Goal: Task Accomplishment & Management: Complete application form

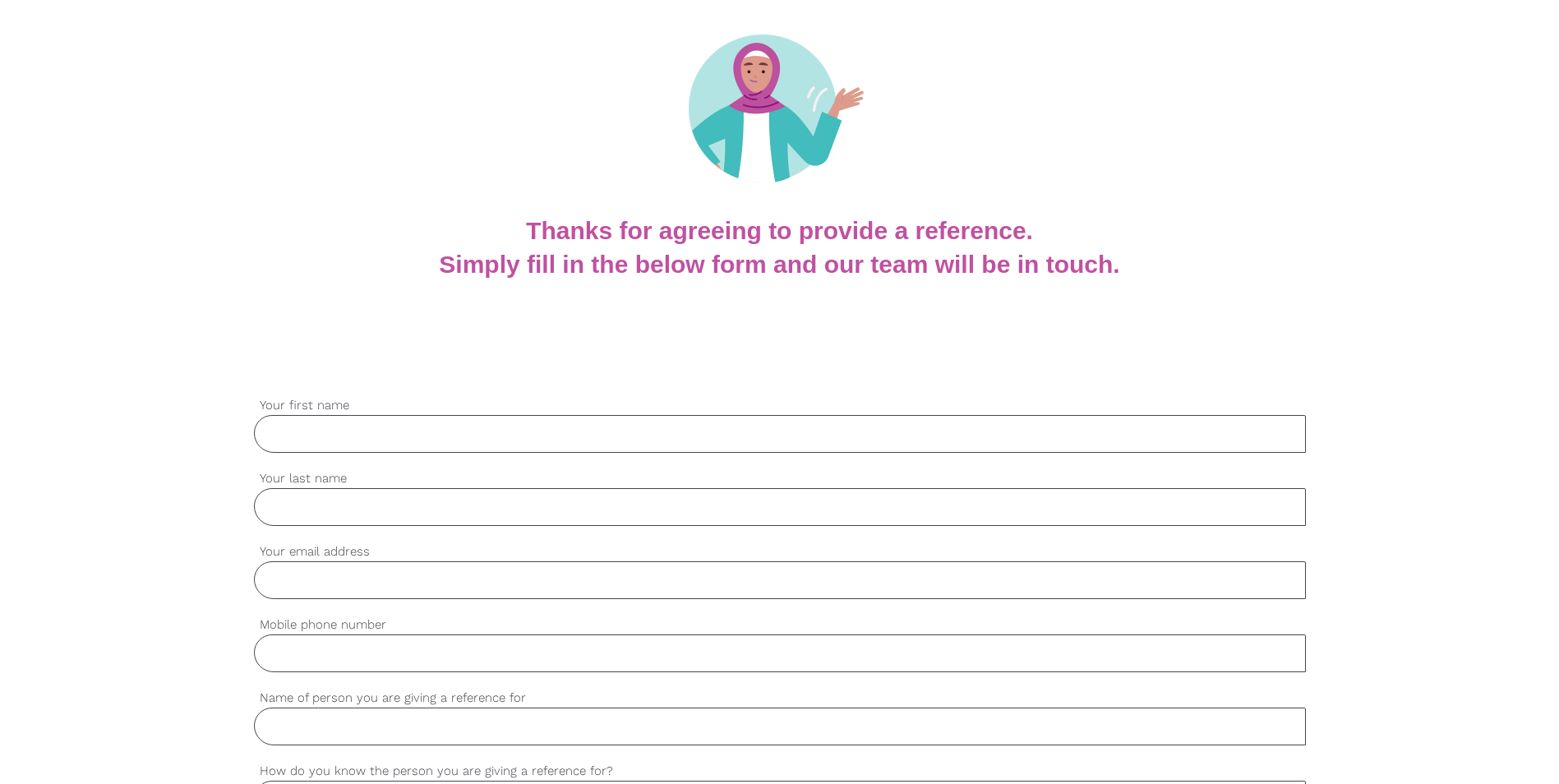
scroll to position [164, 0]
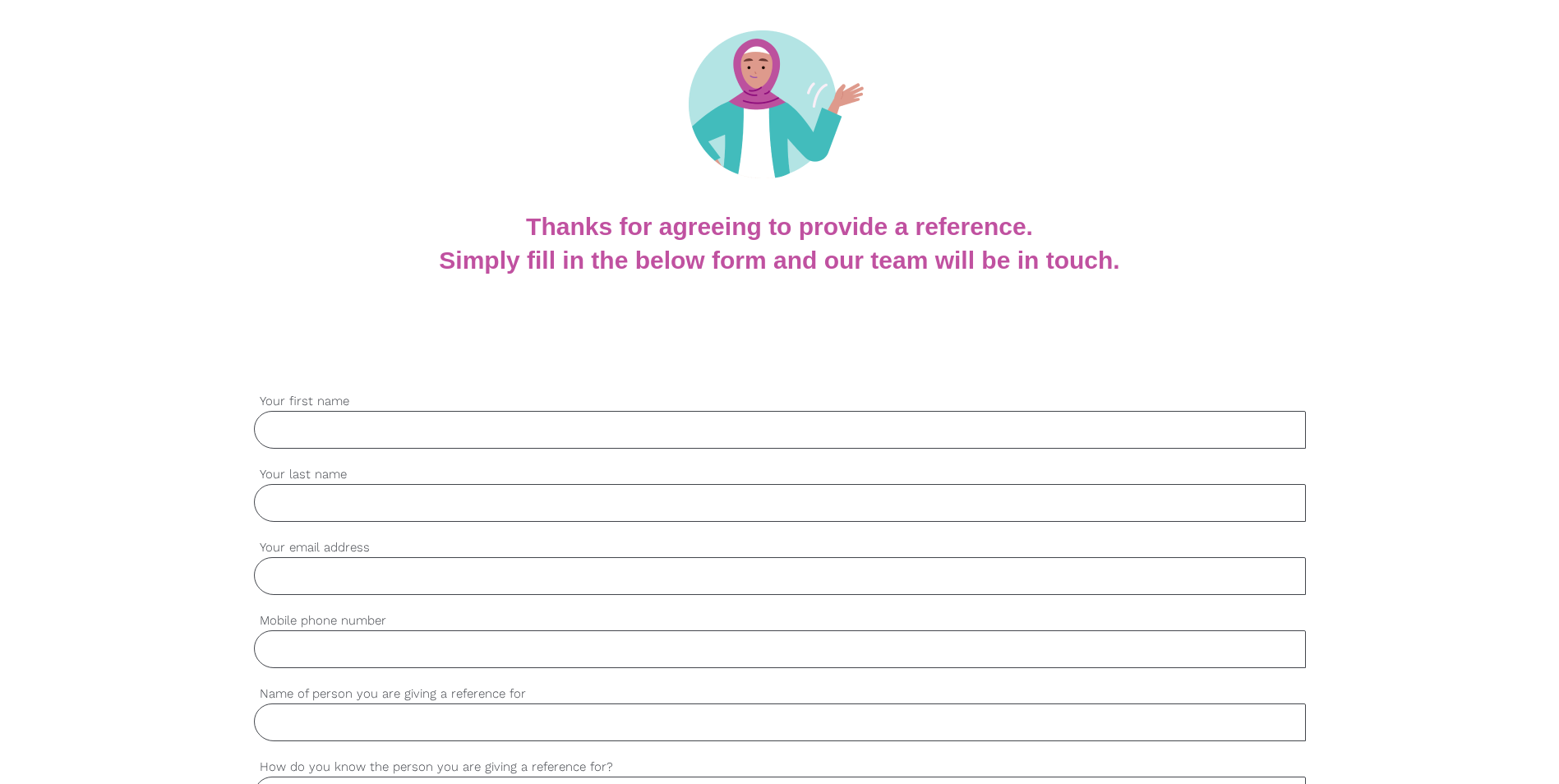
click at [355, 434] on input "Your first name" at bounding box center [780, 429] width 1052 height 38
type input "[PERSON_NAME]"
type input "Ventura"
type input "[EMAIL_ADDRESS][DOMAIN_NAME]"
type input "0408377675"
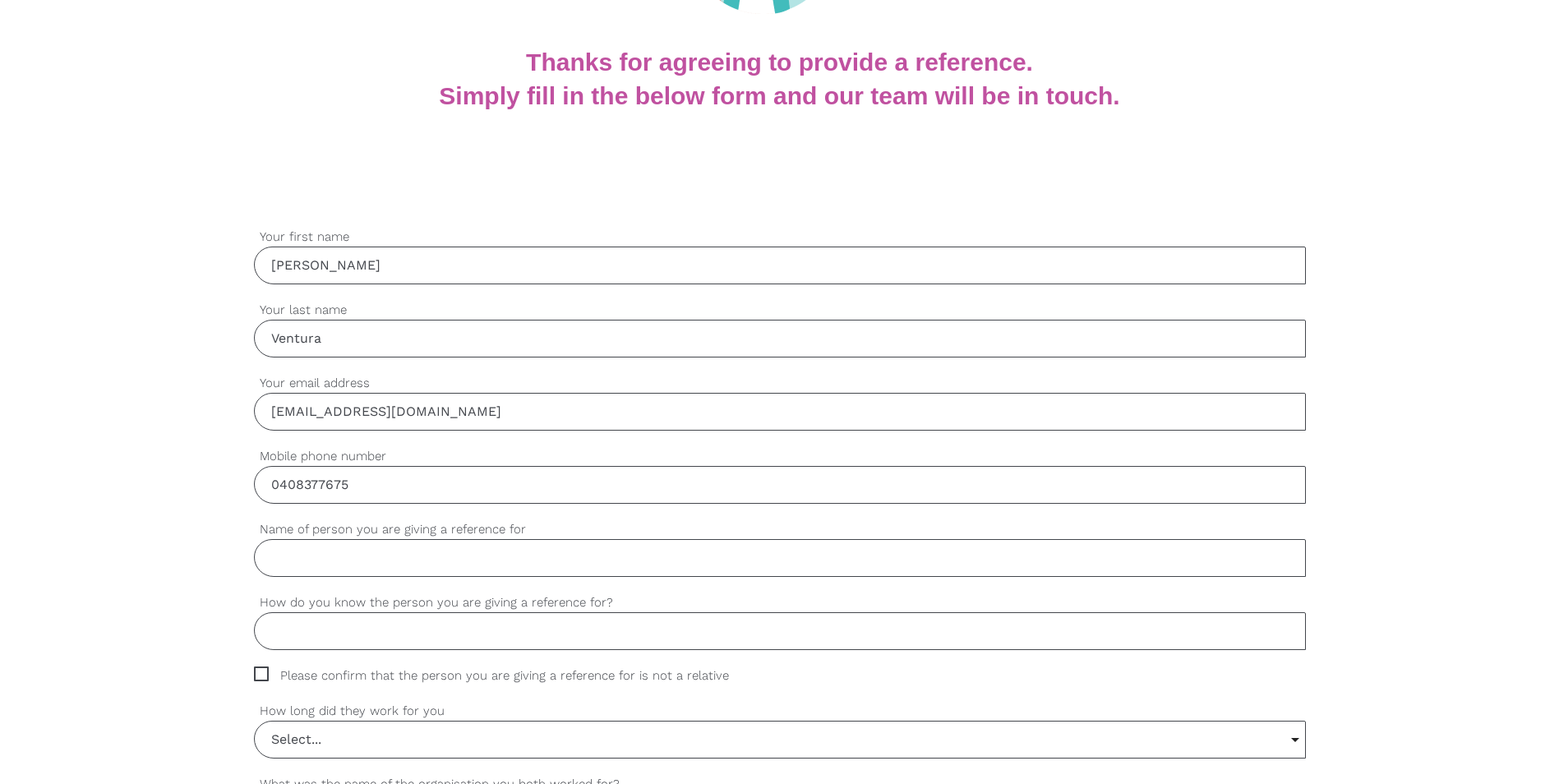
scroll to position [411, 0]
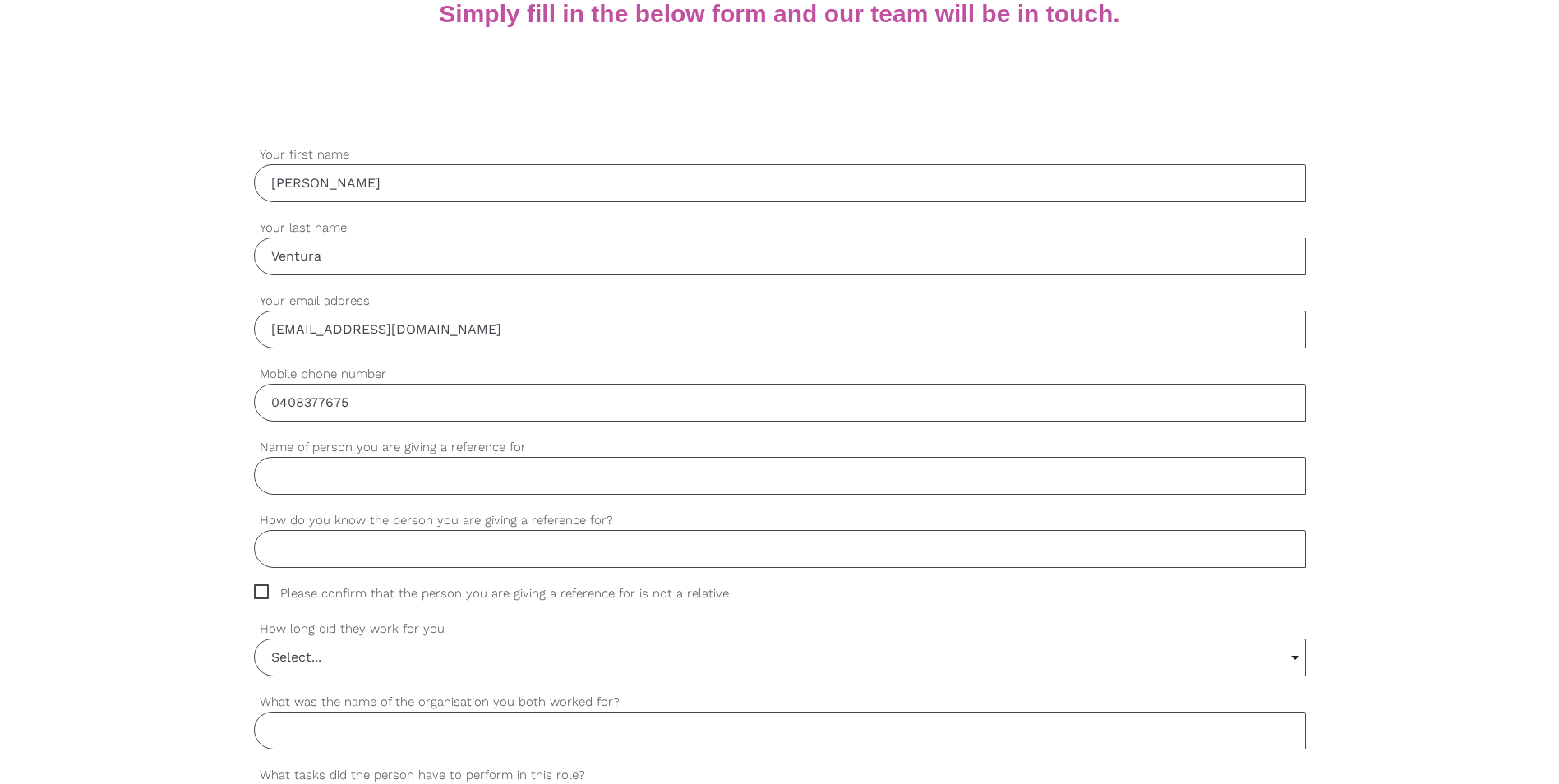
click at [311, 484] on input "Name of person you are giving a reference for" at bounding box center [780, 475] width 1052 height 38
type input "c"
type input "[PERSON_NAME]"
click at [285, 550] on input "How do you know the person you are giving a reference for?" at bounding box center [780, 548] width 1052 height 38
type input "She is my fathers carer"
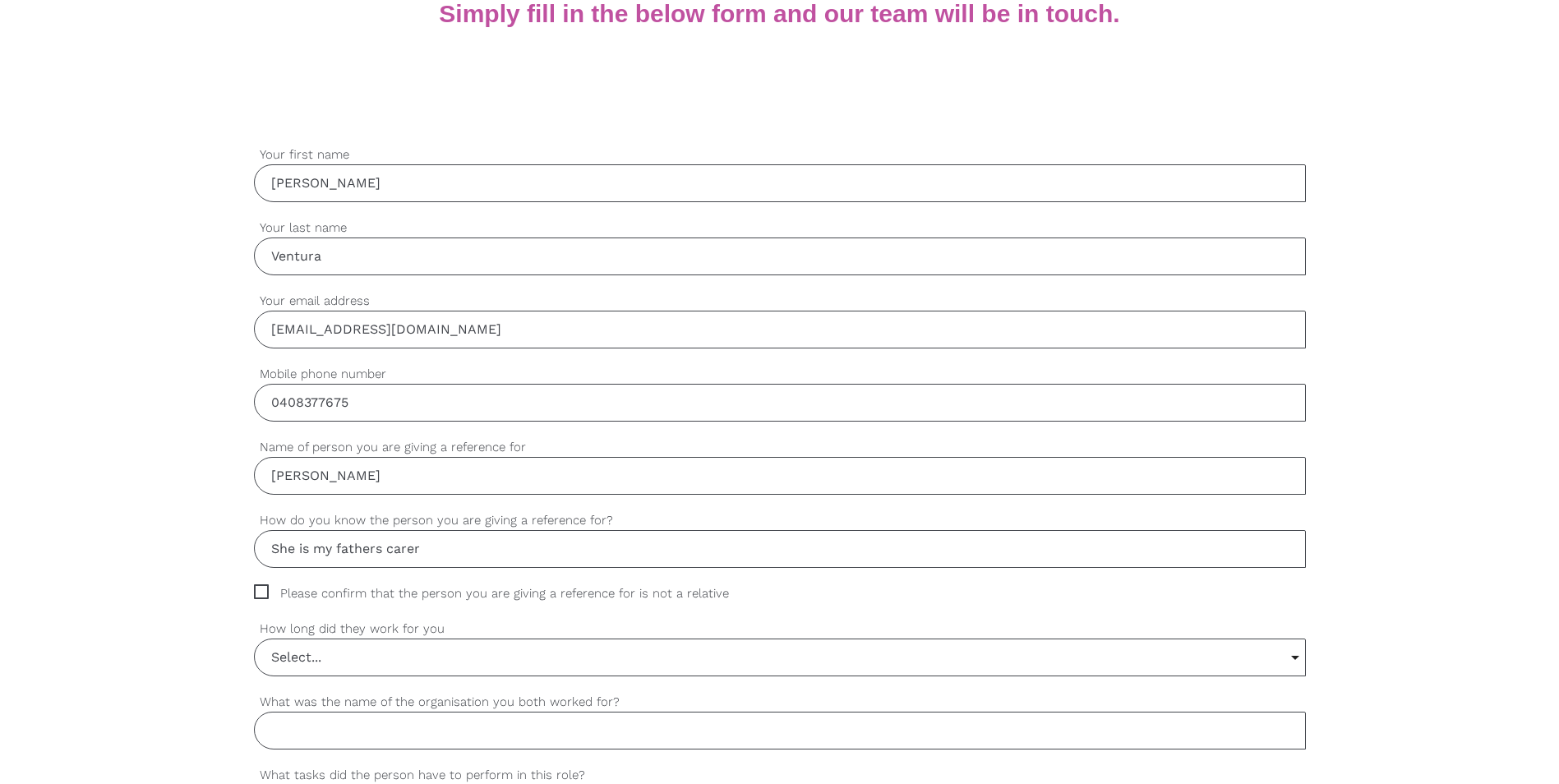
click at [258, 590] on span "Please confirm that the person you are giving a reference for is not a relative" at bounding box center [506, 593] width 506 height 18
click at [258, 590] on input "Please confirm that the person you are giving a reference for is not a relative" at bounding box center [259, 589] width 11 height 11
checkbox input "true"
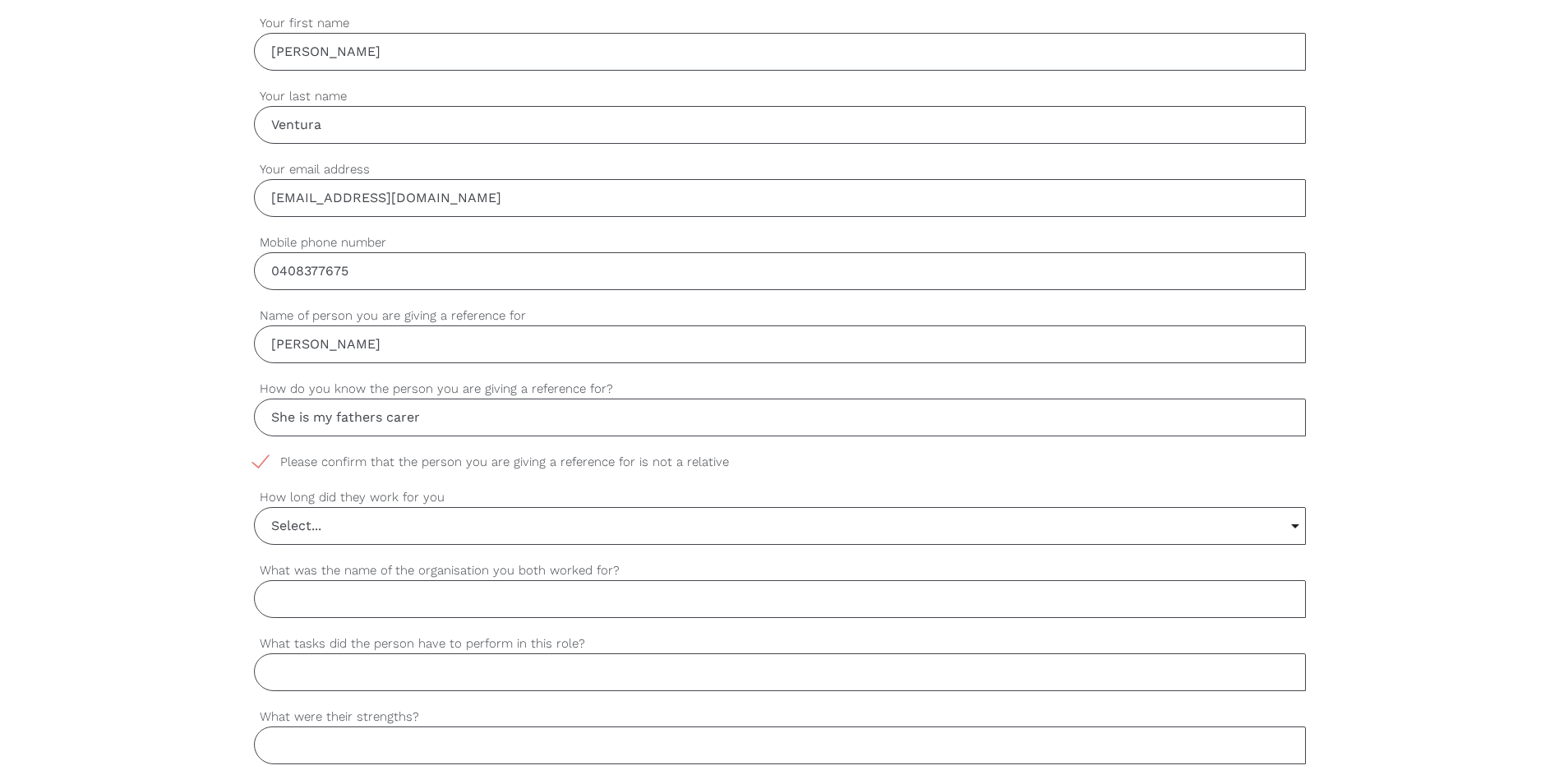
scroll to position [575, 0]
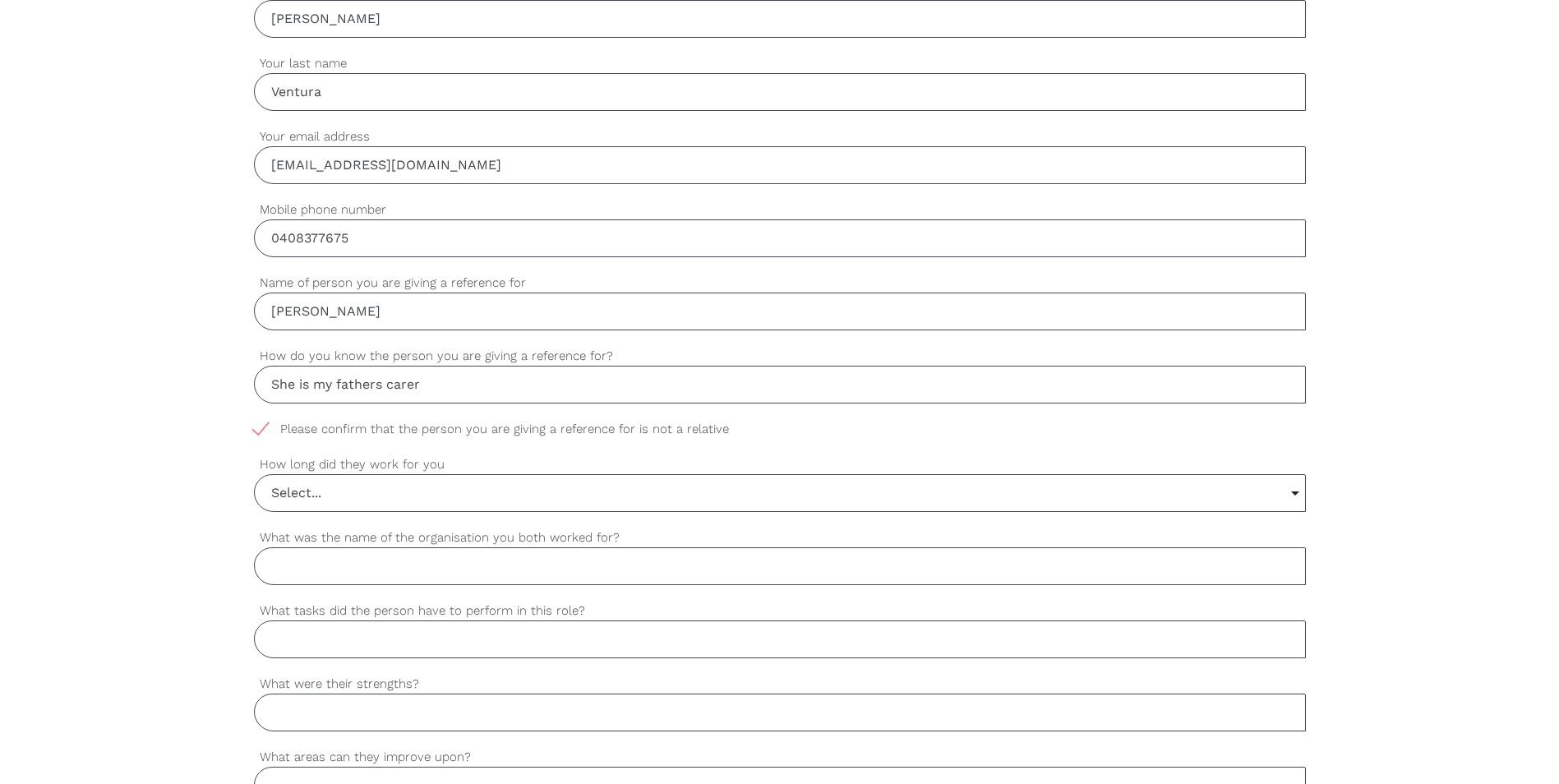
click at [1297, 489] on input "Select..." at bounding box center [780, 493] width 1051 height 36
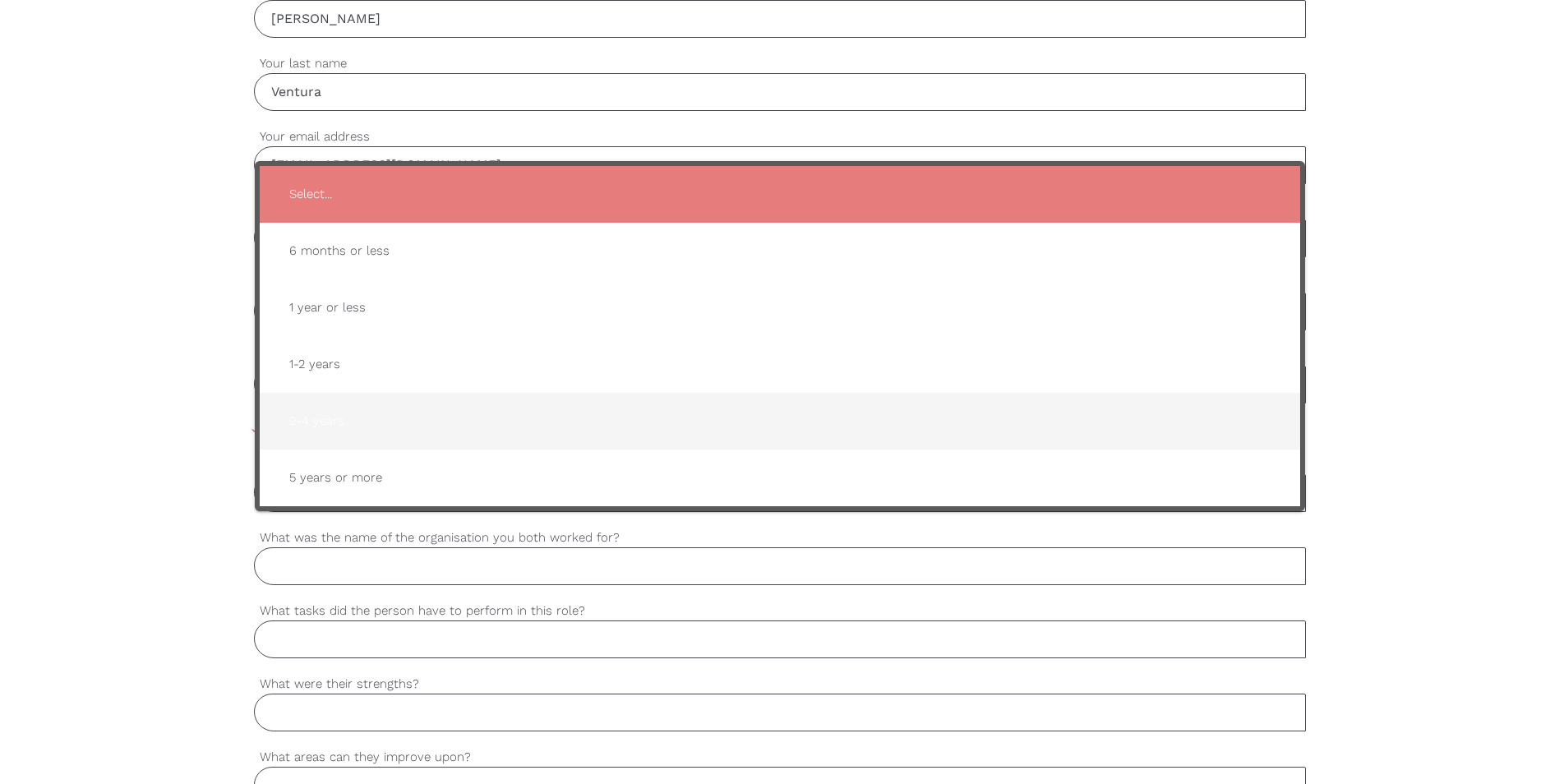
click at [344, 426] on span "2-4 years" at bounding box center [780, 421] width 1008 height 40
type input "2-4 years"
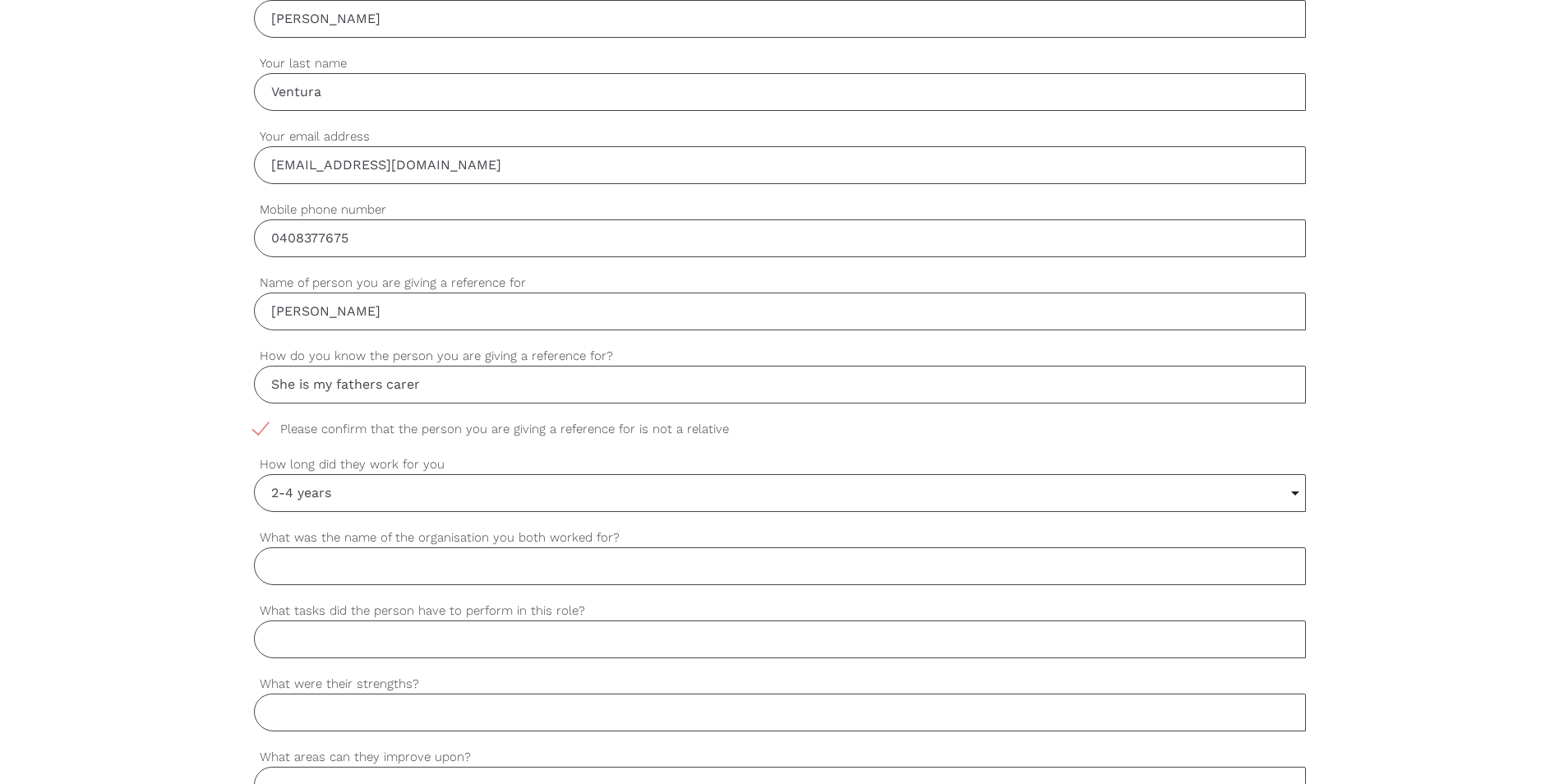
click at [332, 565] on input "What was the name of the organisation you both worked for?" at bounding box center [780, 565] width 1052 height 38
type input "n/a"
click at [295, 632] on input "What tasks did the person have to perform in this role?" at bounding box center [780, 638] width 1052 height 38
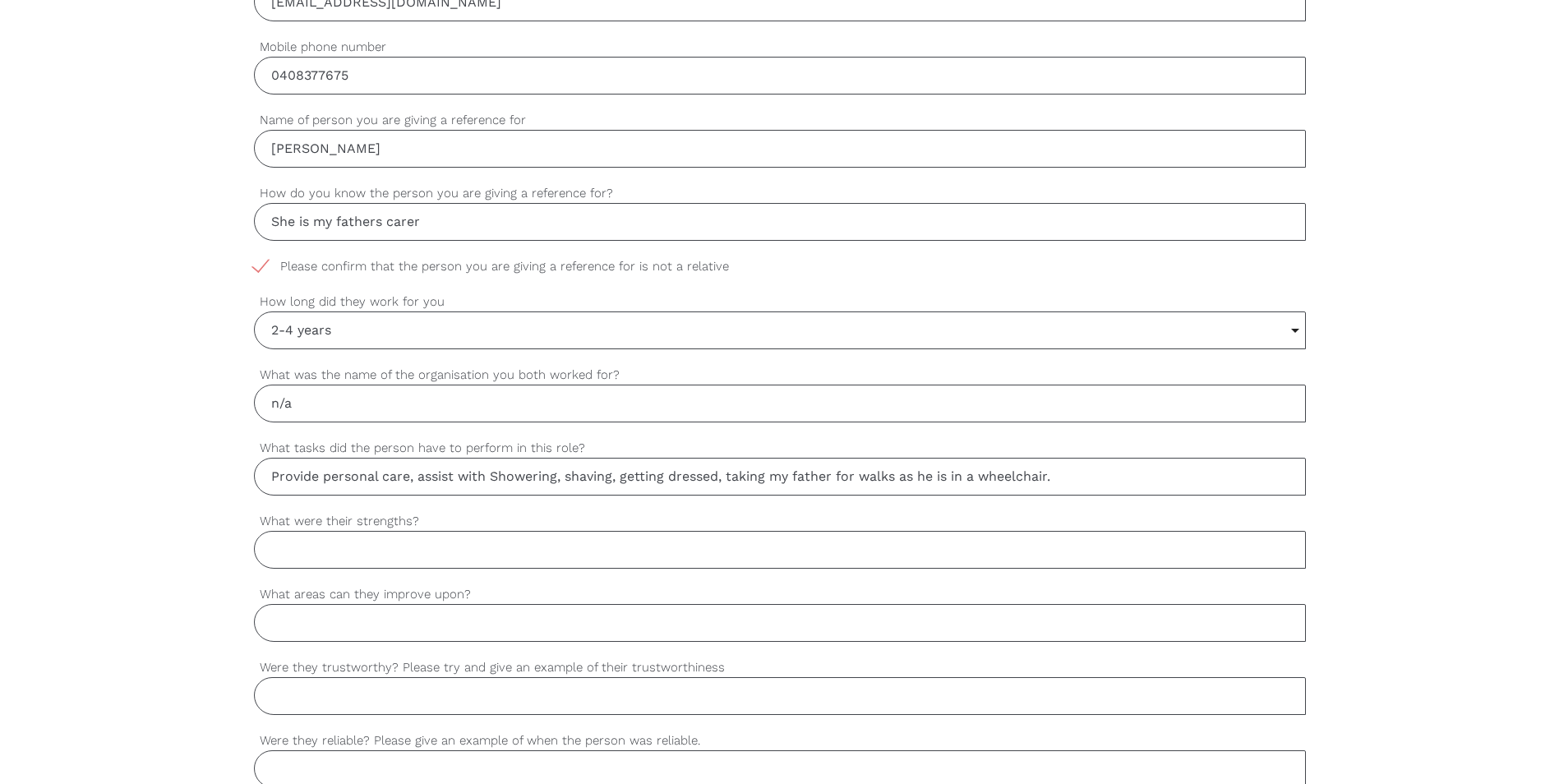
scroll to position [739, 0]
type input "Provide personal care, assist with Showering, shaving, getting dressed, taking …"
click at [300, 558] on input "What were their strengths?" at bounding box center [780, 548] width 1052 height 38
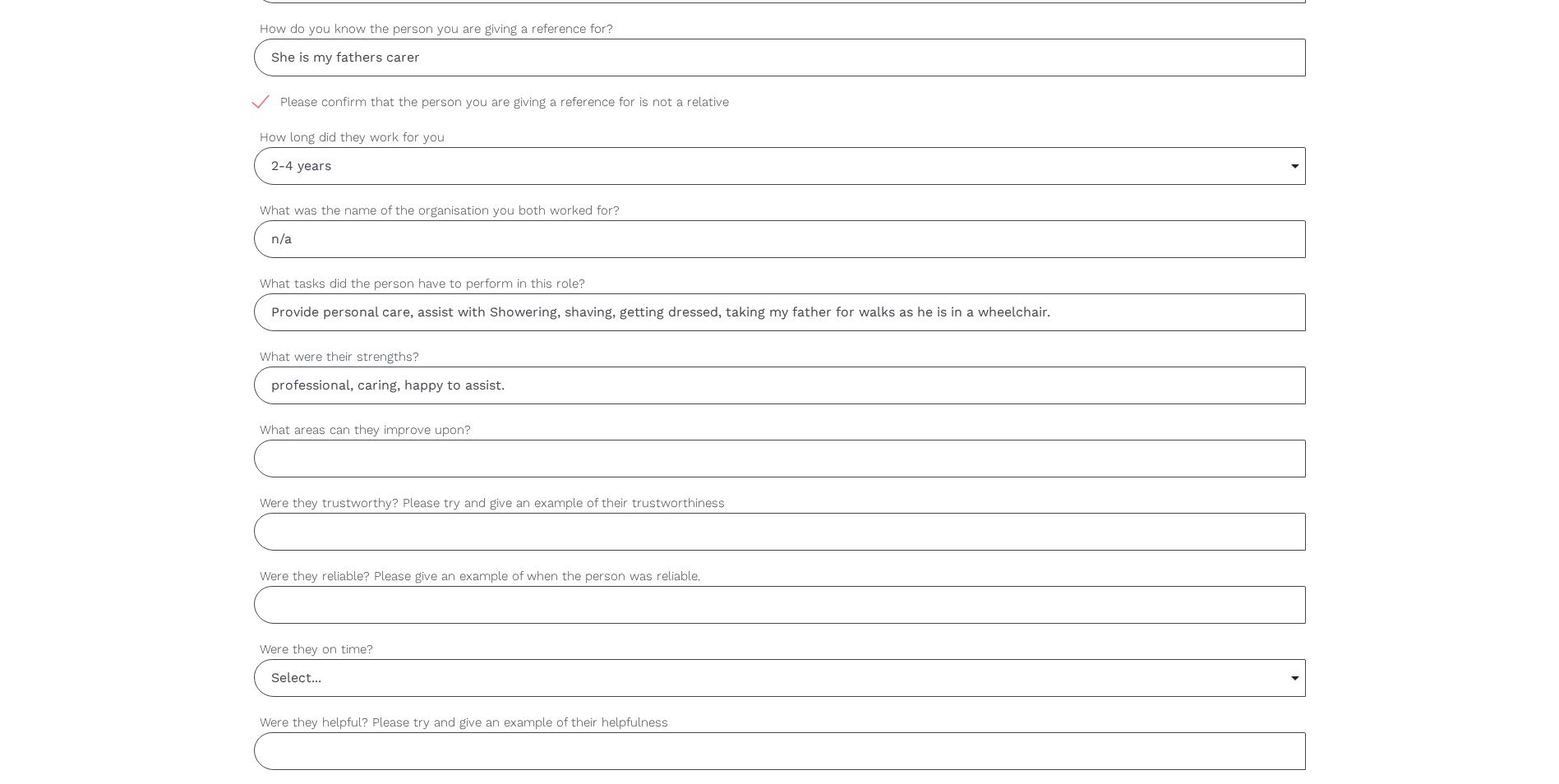
scroll to position [903, 0]
type input "professional, caring, happy to assist."
click at [314, 460] on input "What areas can they improve upon?" at bounding box center [780, 457] width 1052 height 38
type input "nothing comes to mind"
click at [313, 527] on input "Were they trustworthy? Please try and give an example of their trustworthiness" at bounding box center [780, 529] width 1052 height 38
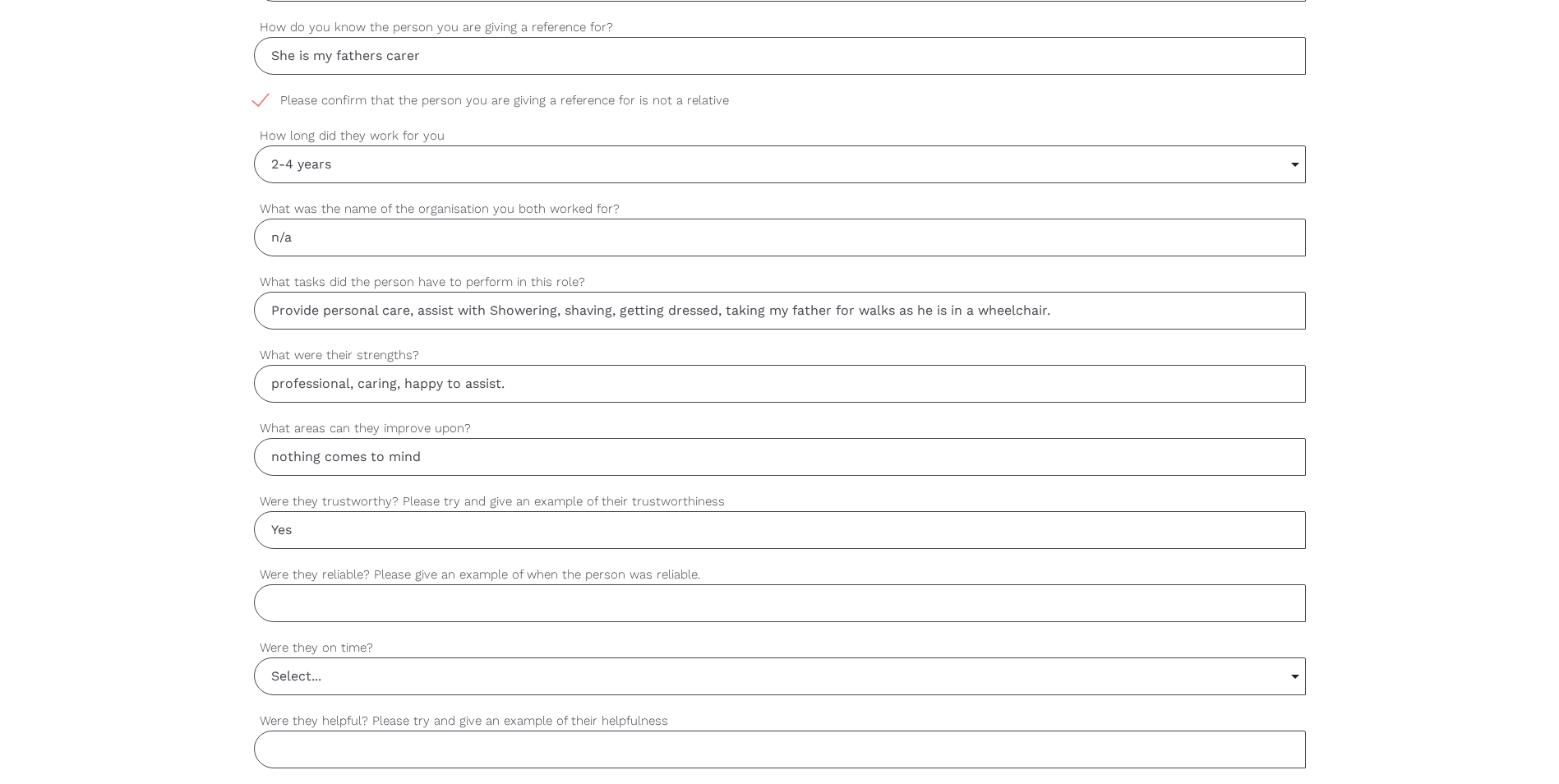
type input "Yes"
click at [290, 593] on input "Were they reliable? Please give an example of when the person was reliable." at bounding box center [780, 602] width 1052 height 38
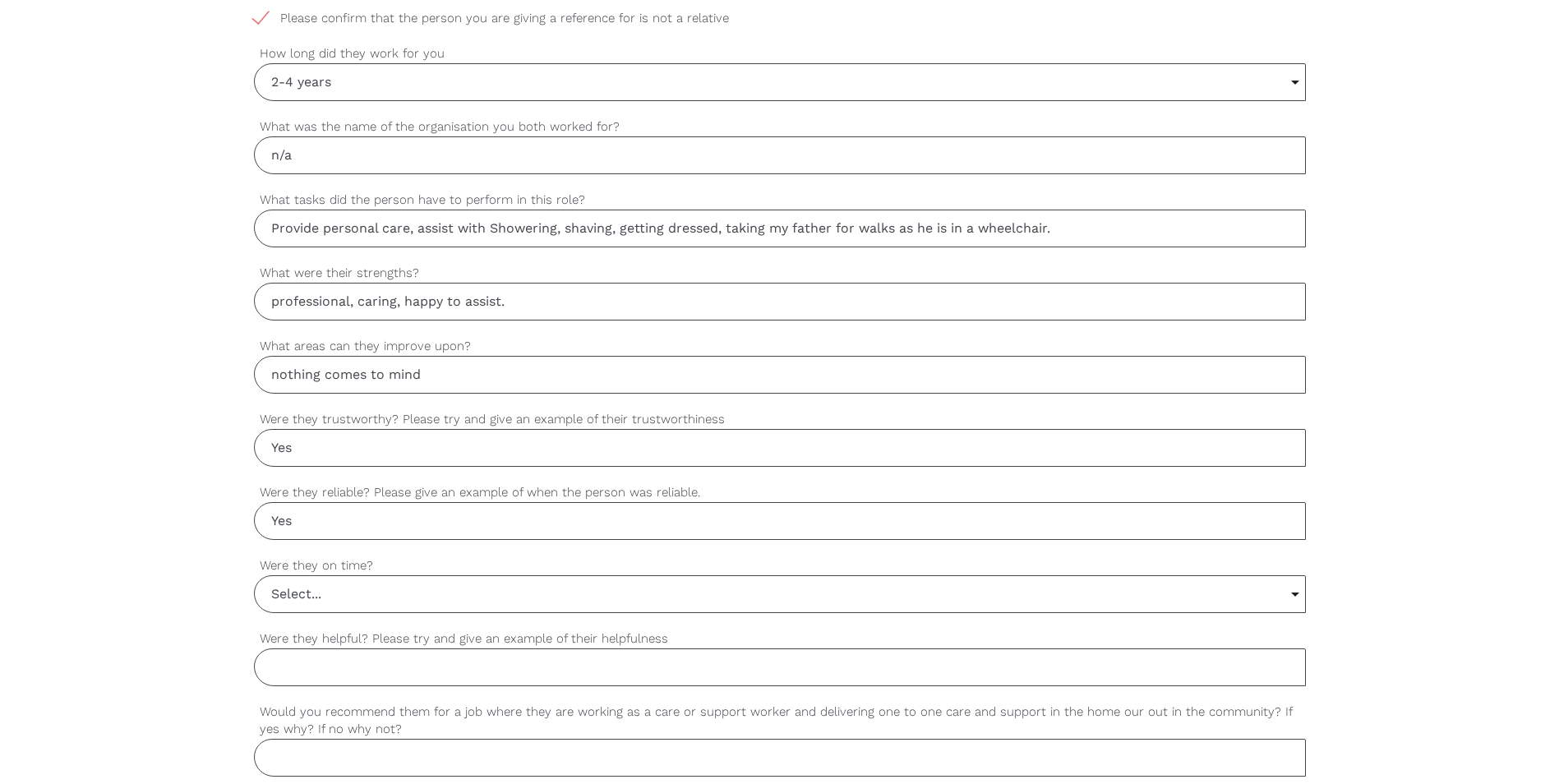
type input "Yes"
click at [338, 600] on input "Select..." at bounding box center [780, 594] width 1051 height 36
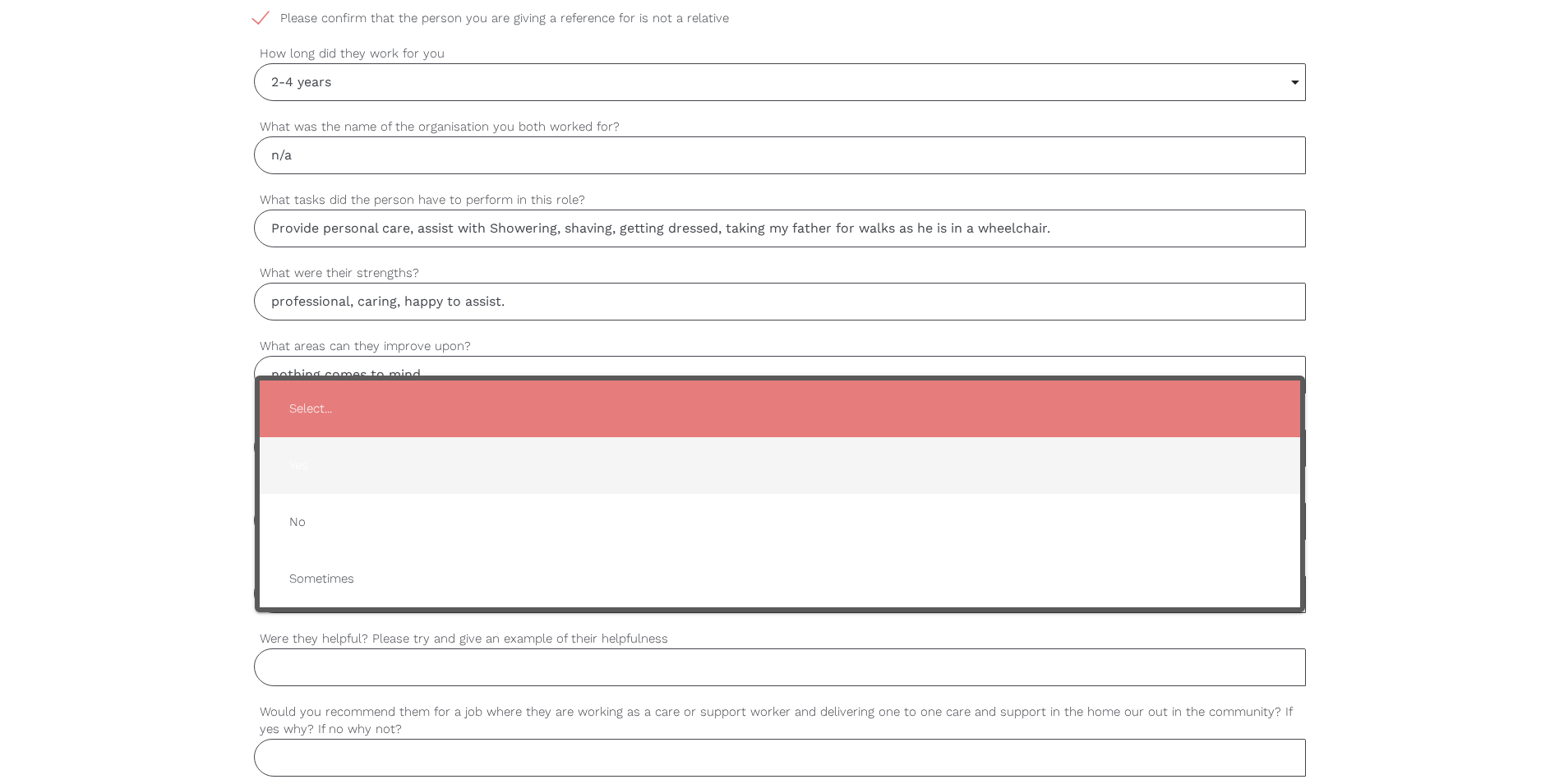
click at [326, 466] on span "Yes" at bounding box center [780, 464] width 1008 height 40
type input "Yes"
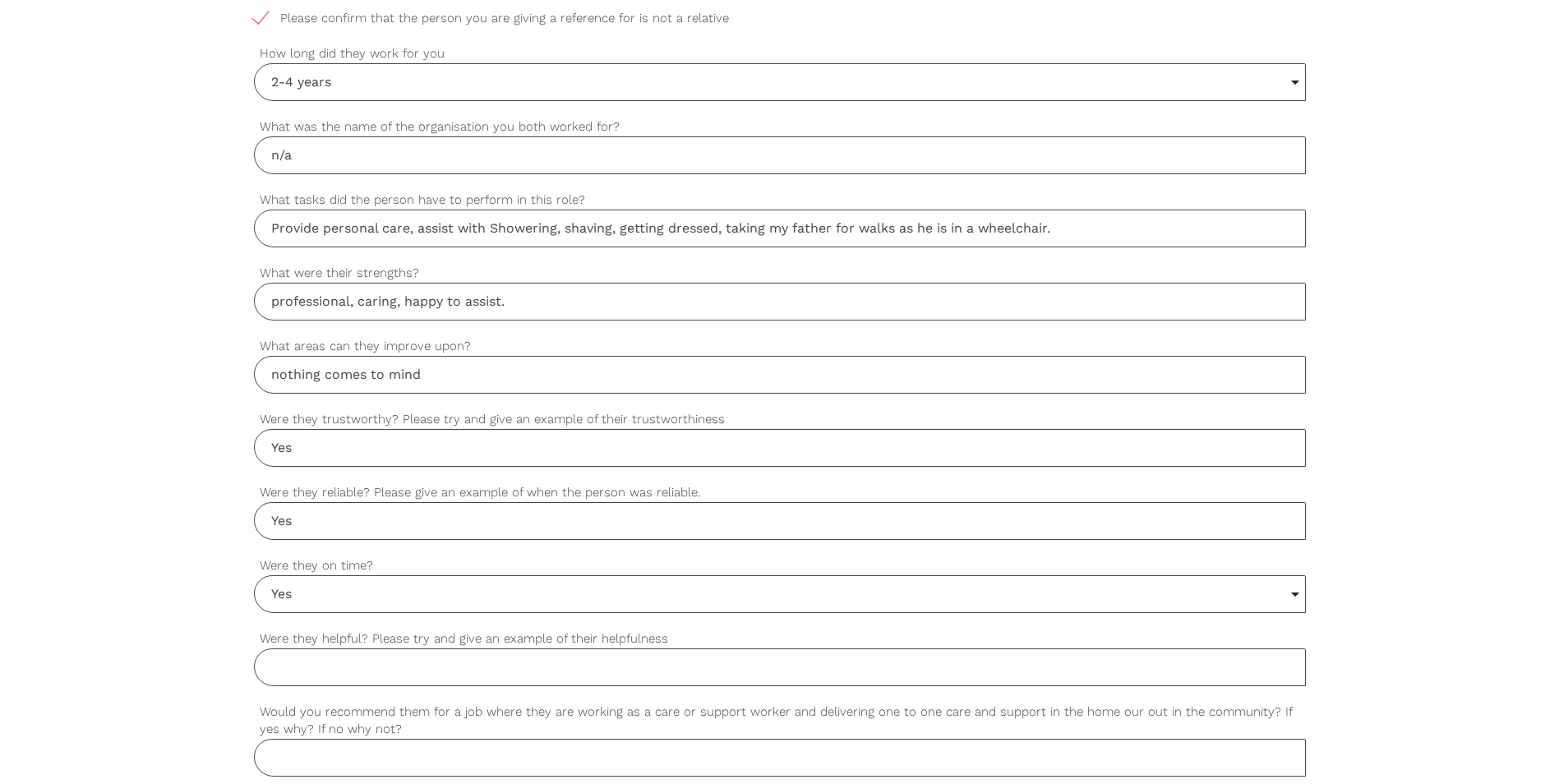
click at [300, 658] on input "Were they helpful? Please try and give an example of their helpfulness" at bounding box center [780, 666] width 1052 height 38
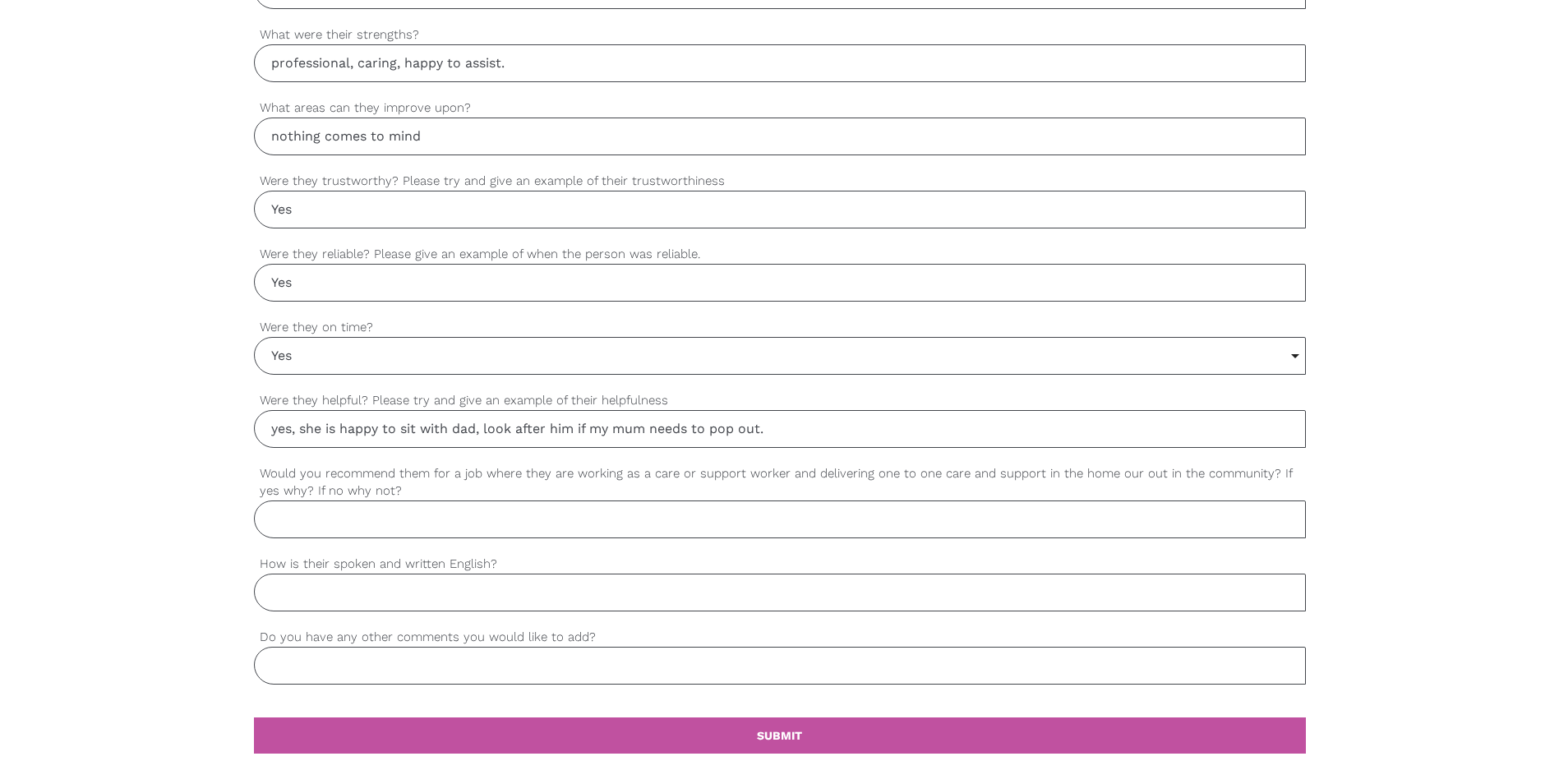
scroll to position [1232, 0]
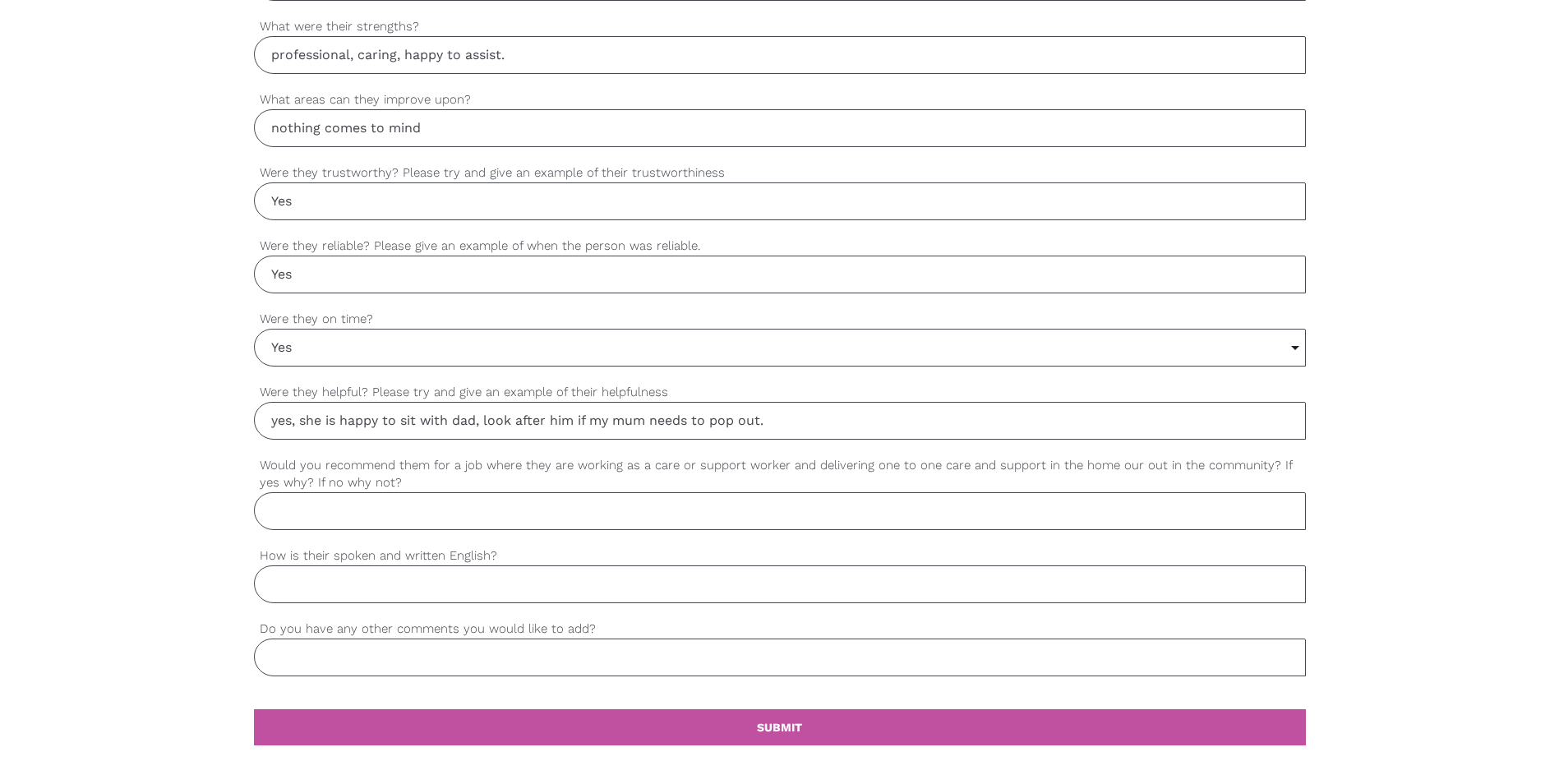
type input "yes, she is happy to sit with dad, look after him if my mum needs to pop out."
click at [314, 510] on input "Would you recommend them for a job where they are working as a care or support …" at bounding box center [780, 511] width 1052 height 38
type input "yes definitely as Christine has demonstrated is able to perform her role very w…"
click at [292, 594] on input "How is their spoken and written English?" at bounding box center [780, 584] width 1052 height 38
type input "Very good"
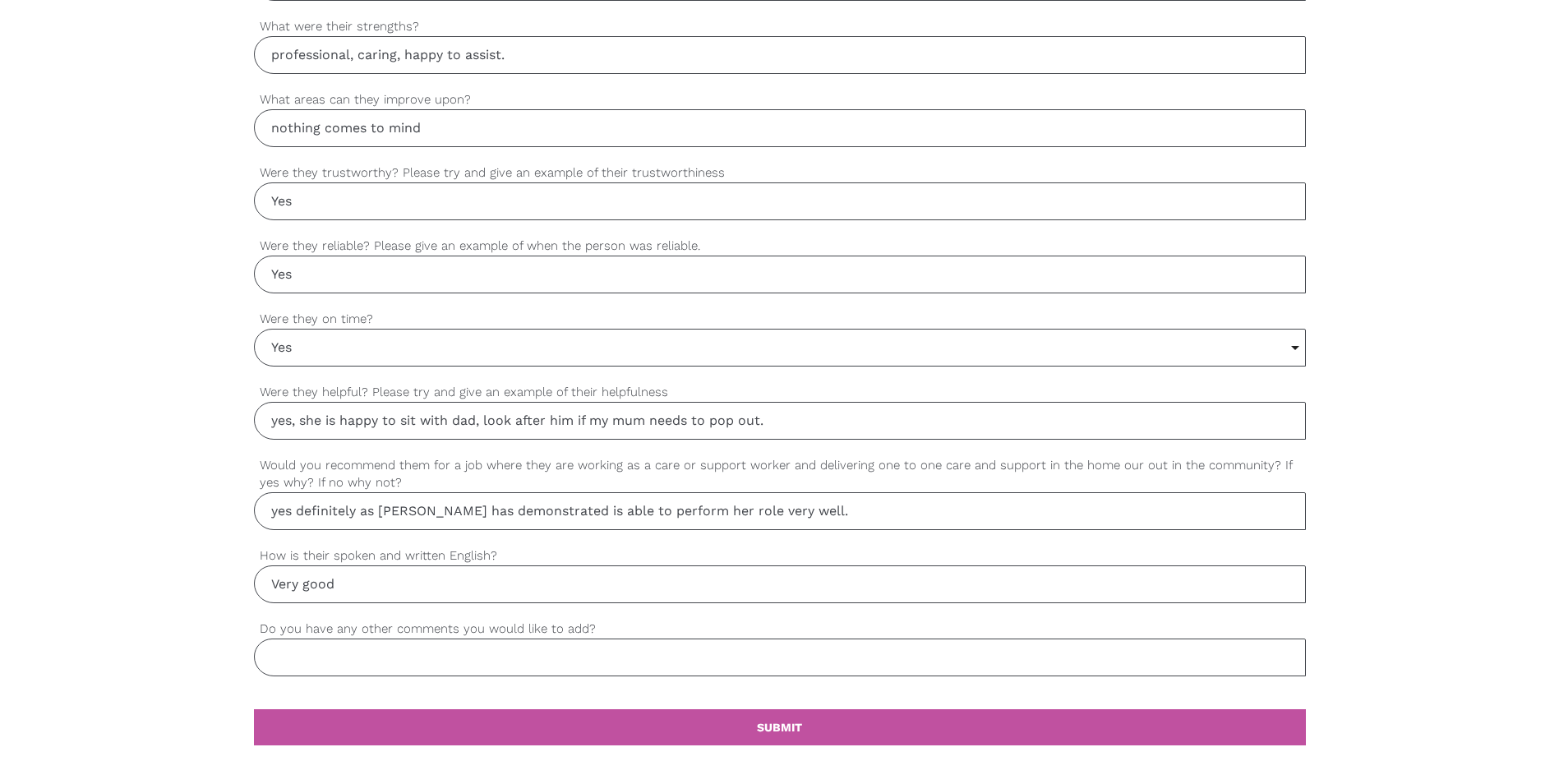
click at [316, 655] on input "Do you have any other comments you would like to add?" at bounding box center [780, 657] width 1052 height 38
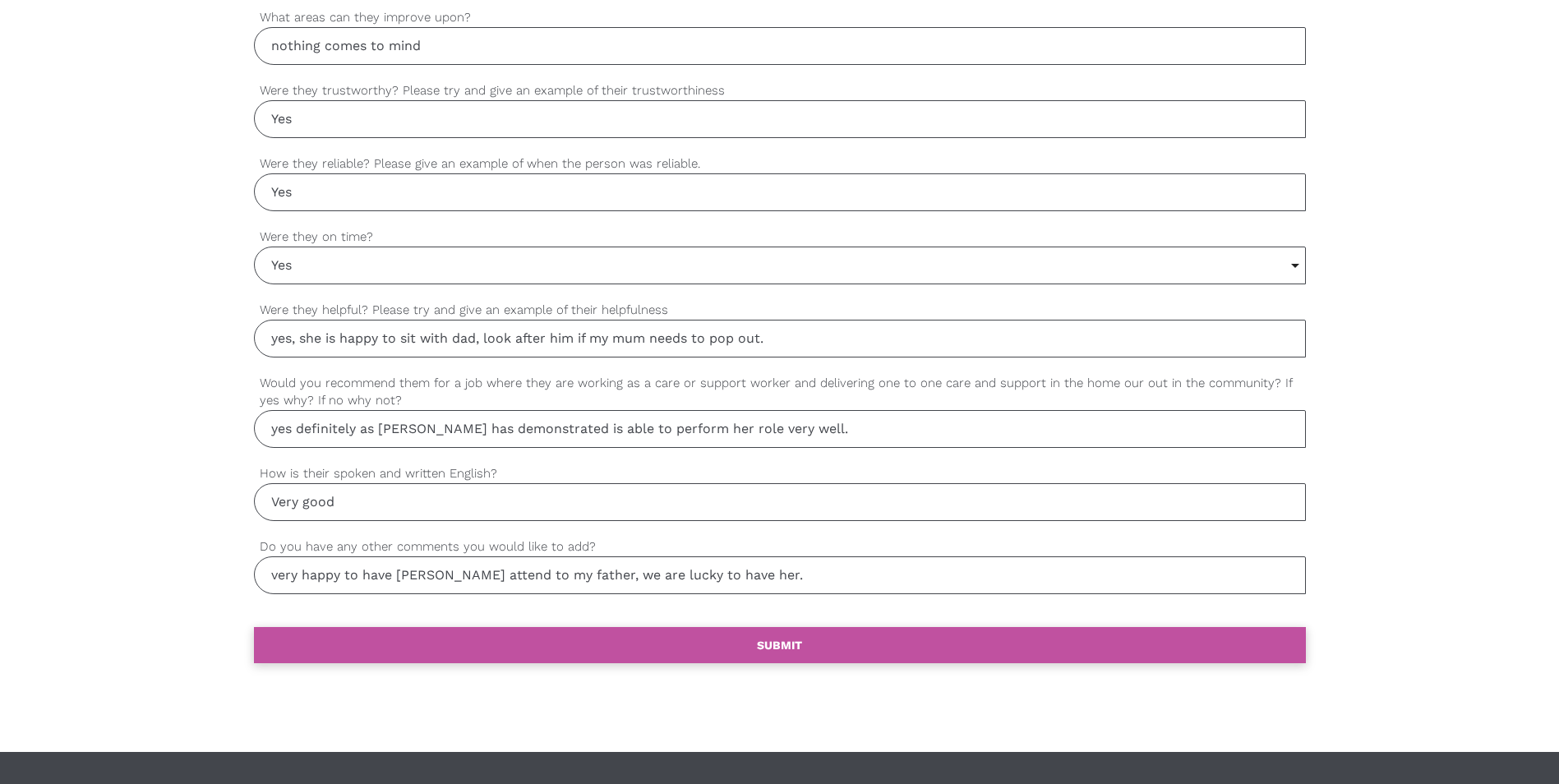
type input "very happy to have Christine attend to my father, we are lucky to have her."
click at [794, 645] on b "SUBMIT" at bounding box center [780, 645] width 46 height 14
